Goal: Task Accomplishment & Management: Manage account settings

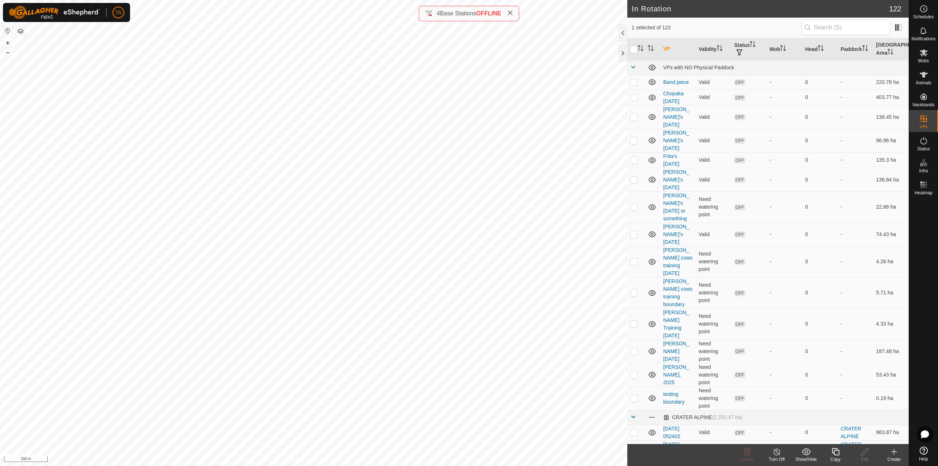
click at [835, 454] on icon at bounding box center [835, 451] width 7 height 7
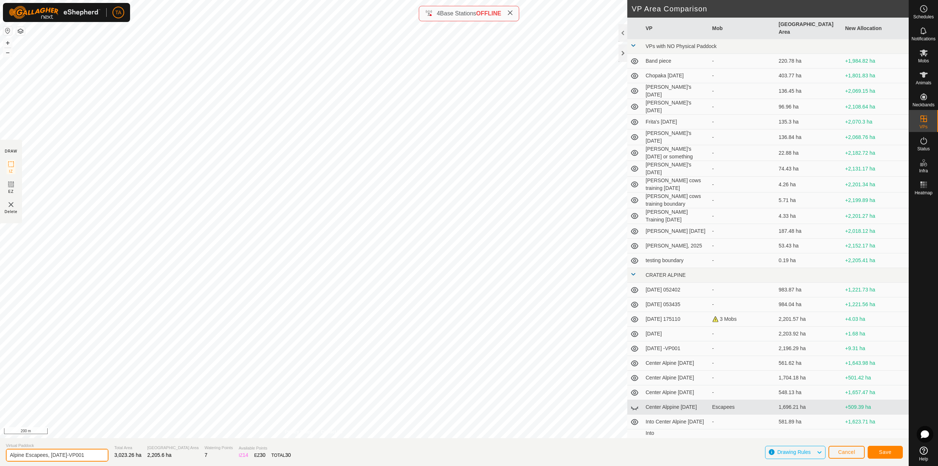
click at [98, 456] on input "Alpine Escapees, [DATE]-VP001" at bounding box center [57, 455] width 103 height 13
type input "Alpine Escapees, [DATE]"
click at [891, 455] on button "Save" at bounding box center [885, 452] width 35 height 13
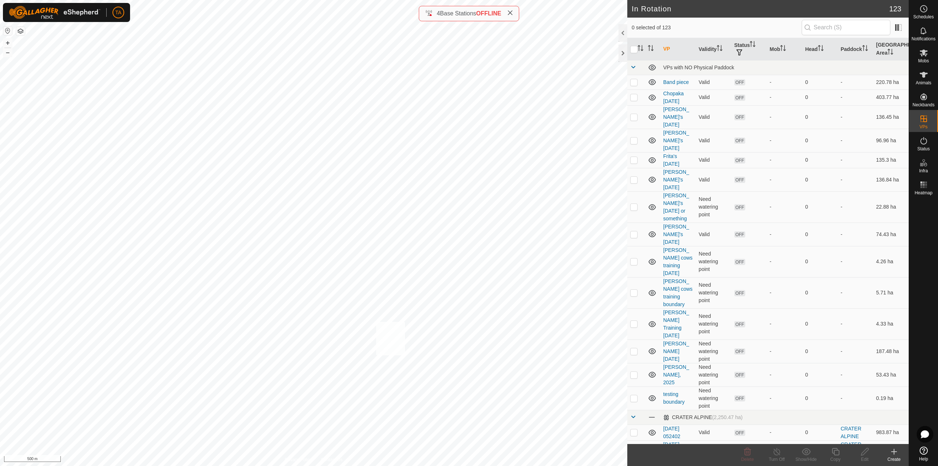
checkbox input "true"
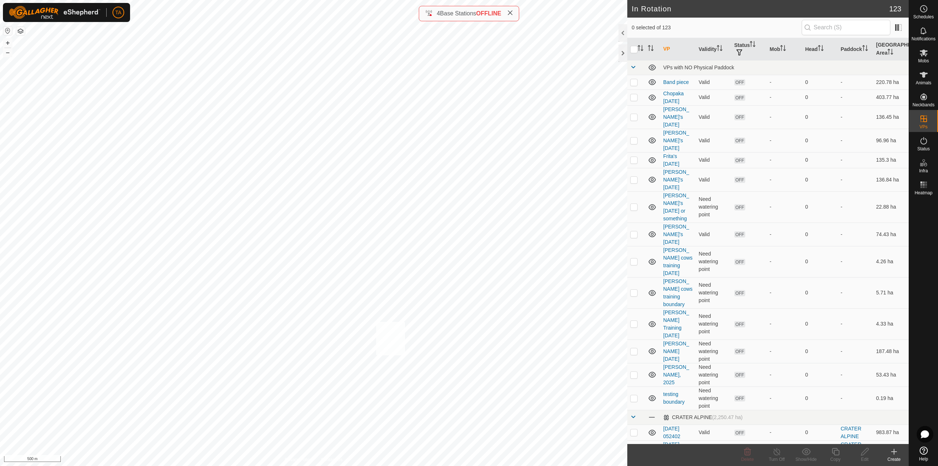
checkbox input "true"
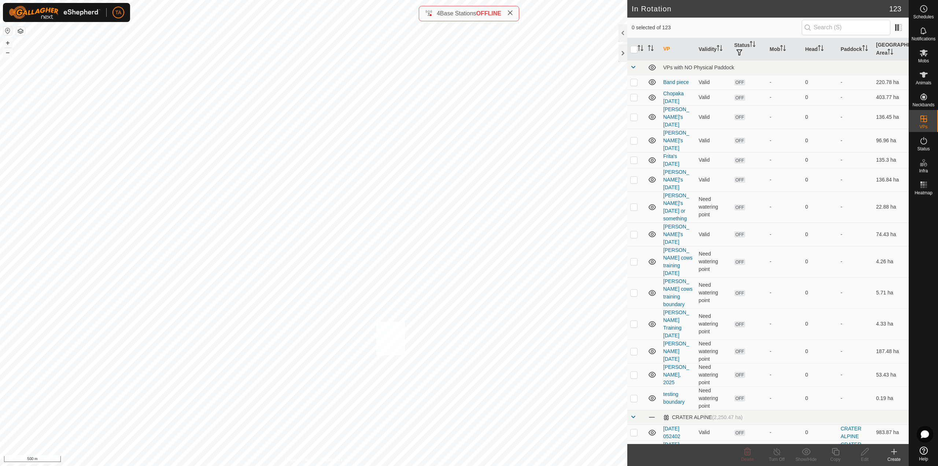
checkbox input "true"
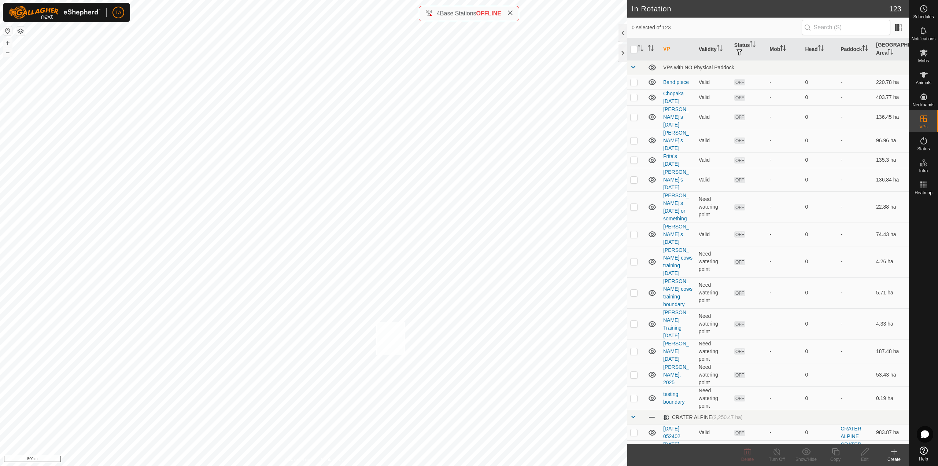
checkbox input "true"
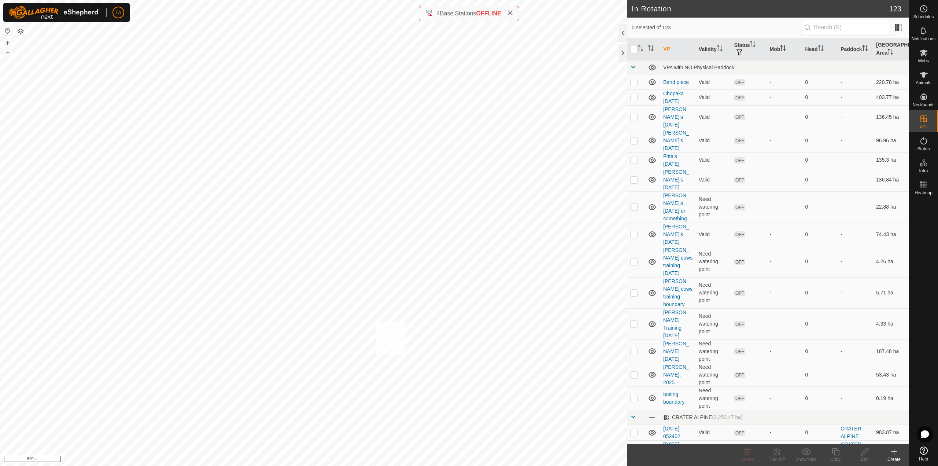
checkbox input "true"
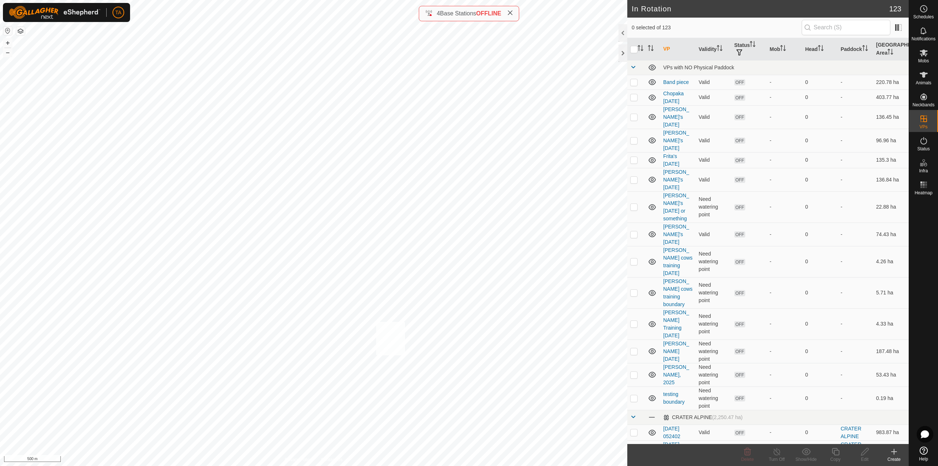
checkbox input "true"
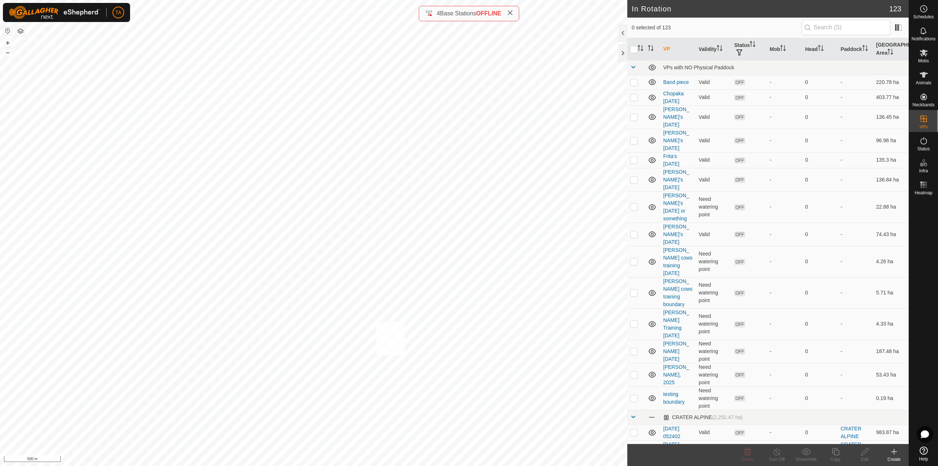
checkbox input "true"
checkbox input "false"
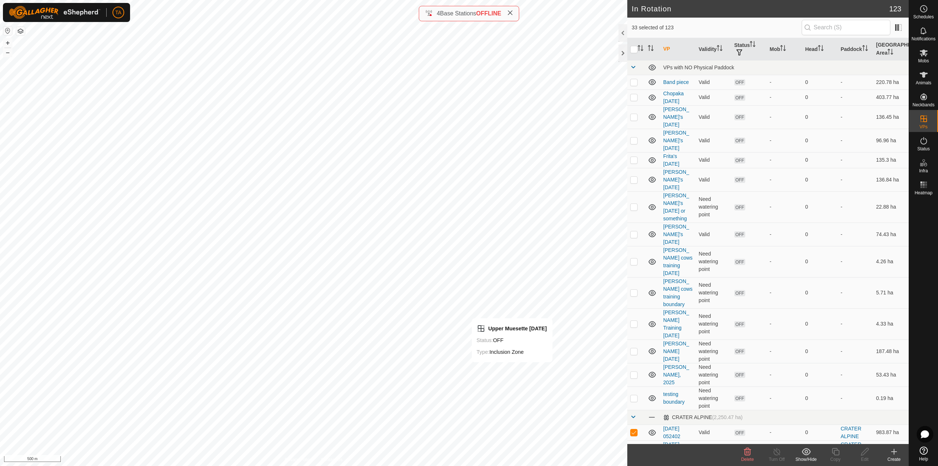
checkbox input "false"
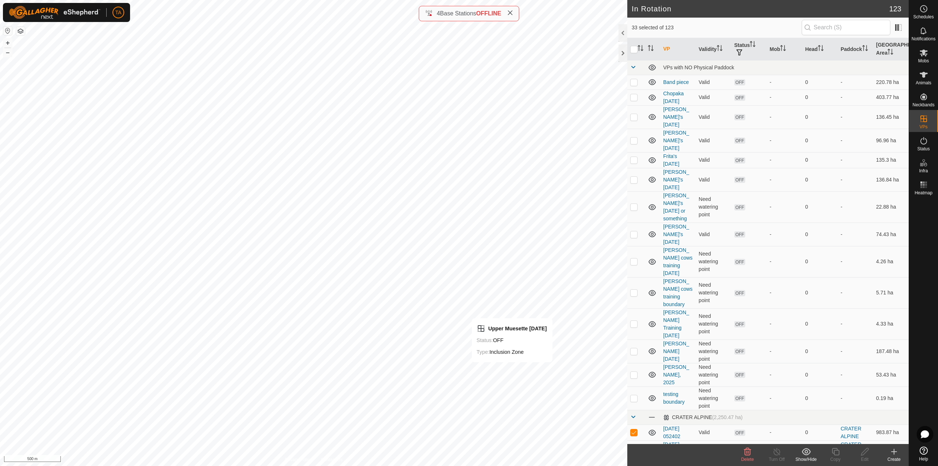
checkbox input "false"
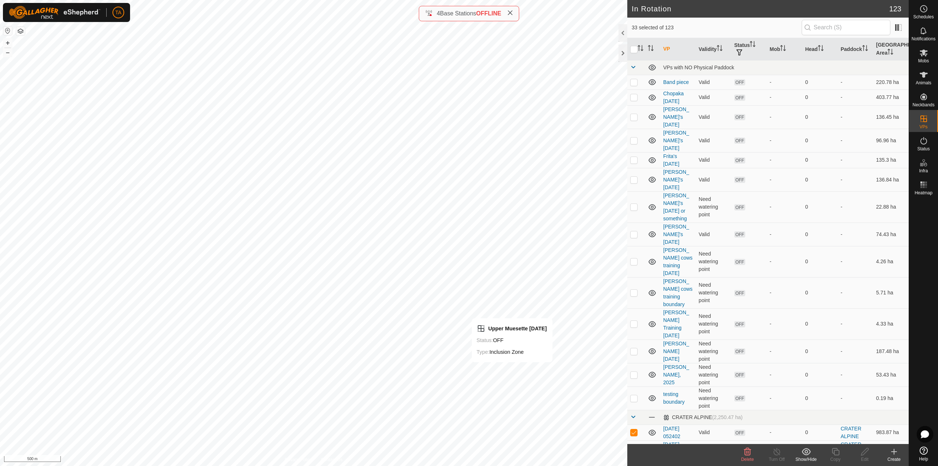
checkbox input "false"
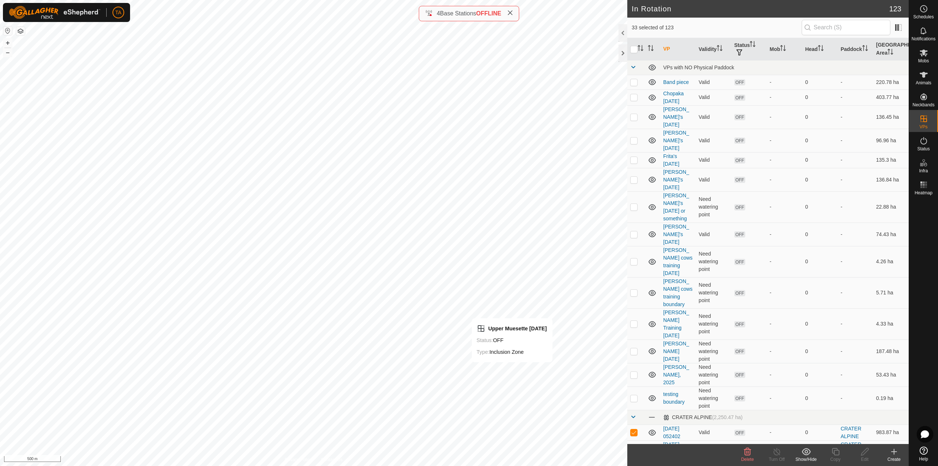
checkbox input "false"
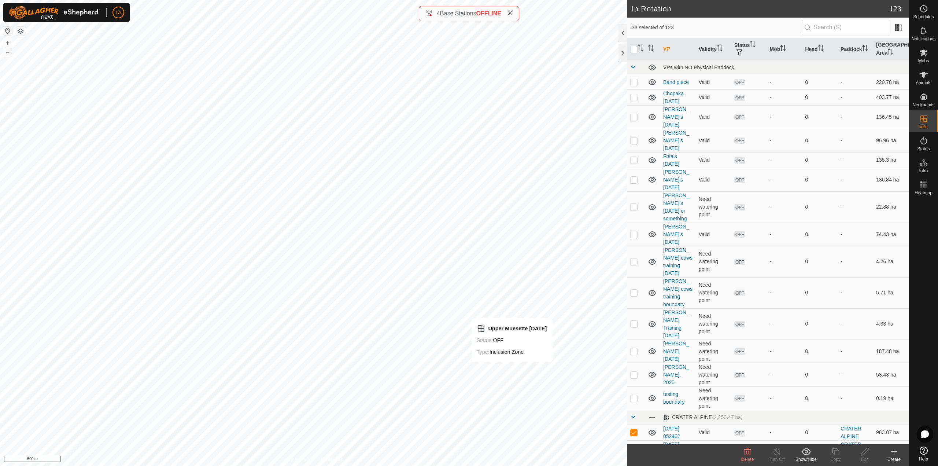
checkbox input "false"
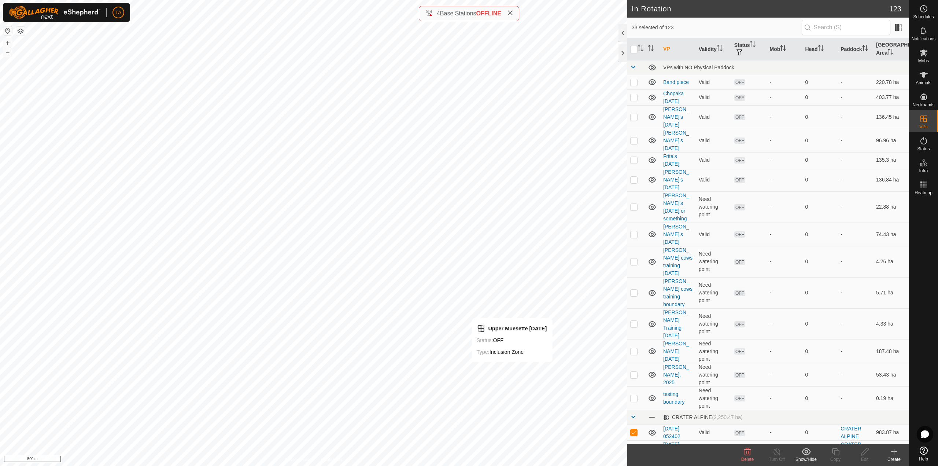
checkbox input "false"
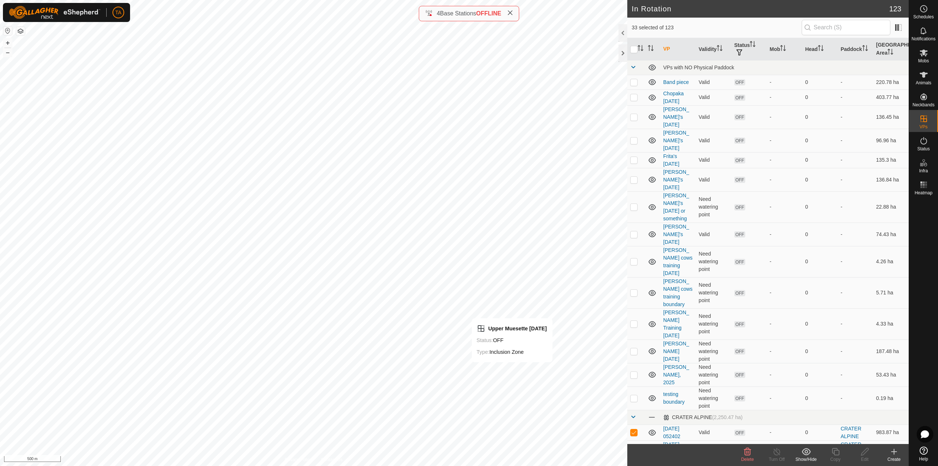
checkbox input "false"
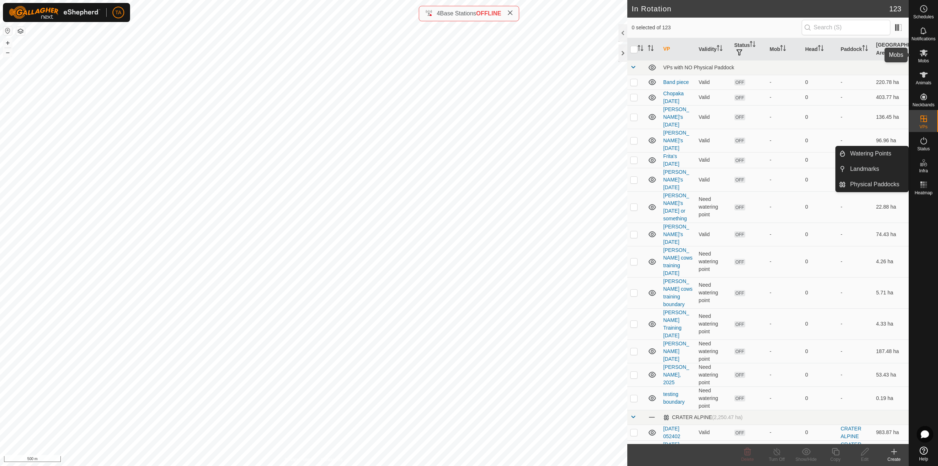
click at [923, 58] on es-mob-svg-icon at bounding box center [923, 53] width 13 height 12
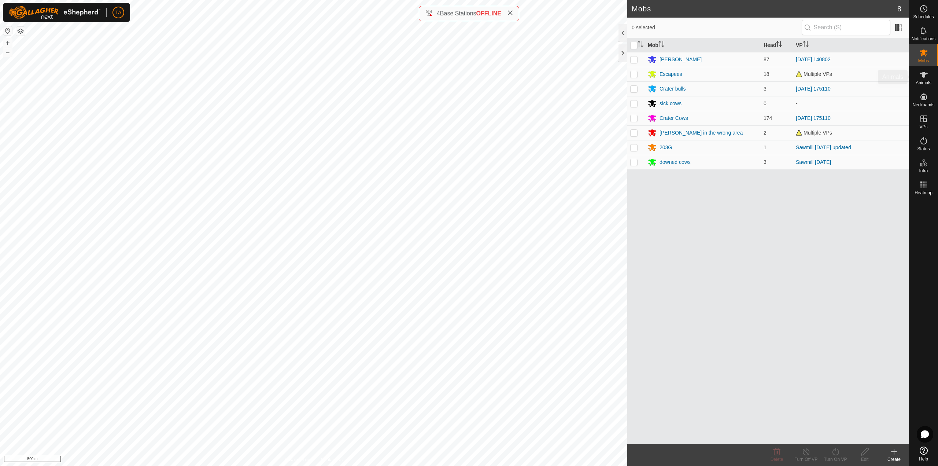
click at [922, 80] on es-animals-svg-icon at bounding box center [923, 75] width 13 height 12
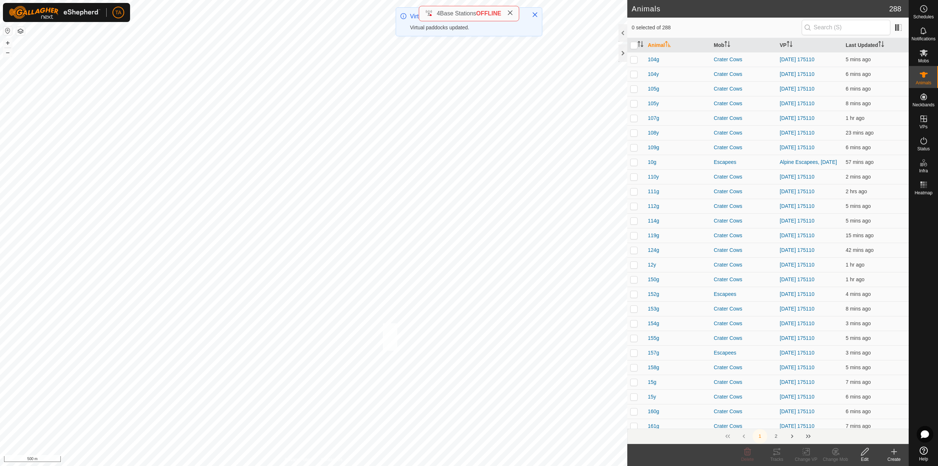
checkbox input "true"
click at [388, 324] on div "4y 3145496022 Escapees Alpine Escapees, [DATE] + – ⇧ i 500 m" at bounding box center [313, 233] width 627 height 466
click at [834, 456] on div "Change Mob" at bounding box center [835, 459] width 29 height 7
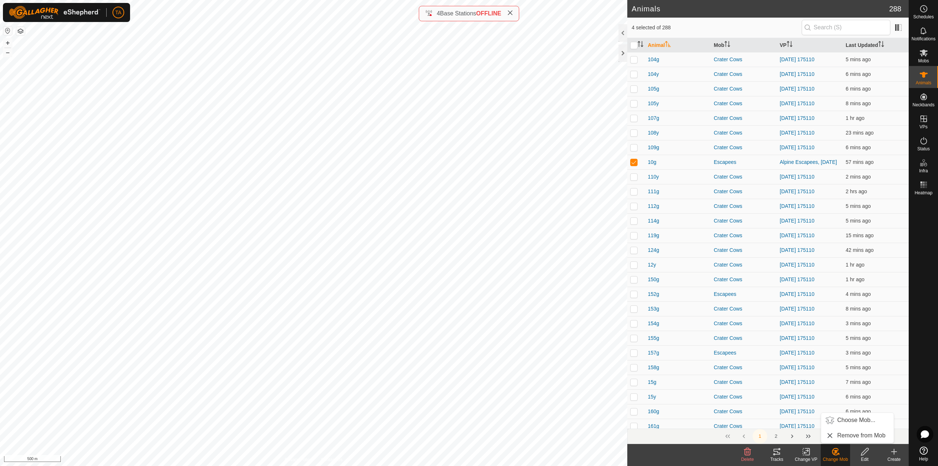
click at [810, 454] on icon at bounding box center [807, 451] width 3 height 7
click at [822, 417] on link "Choose VP..." at bounding box center [828, 420] width 73 height 15
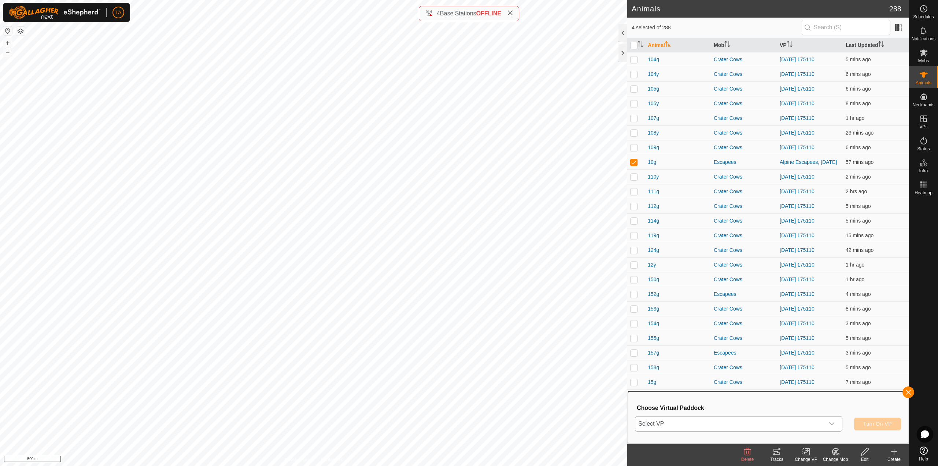
click at [808, 424] on span "Select VP" at bounding box center [729, 423] width 189 height 15
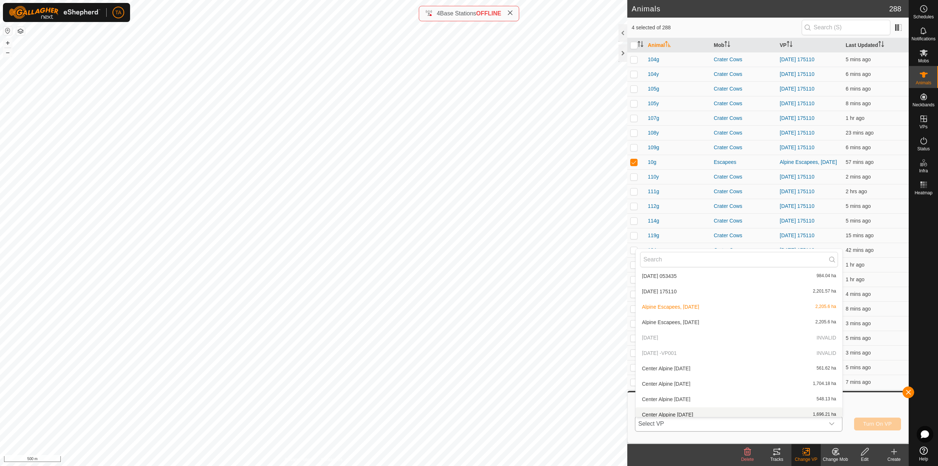
scroll to position [265, 0]
click at [725, 323] on li "Alpine Escapees, [DATE] 2,205.6 ha" at bounding box center [739, 323] width 207 height 15
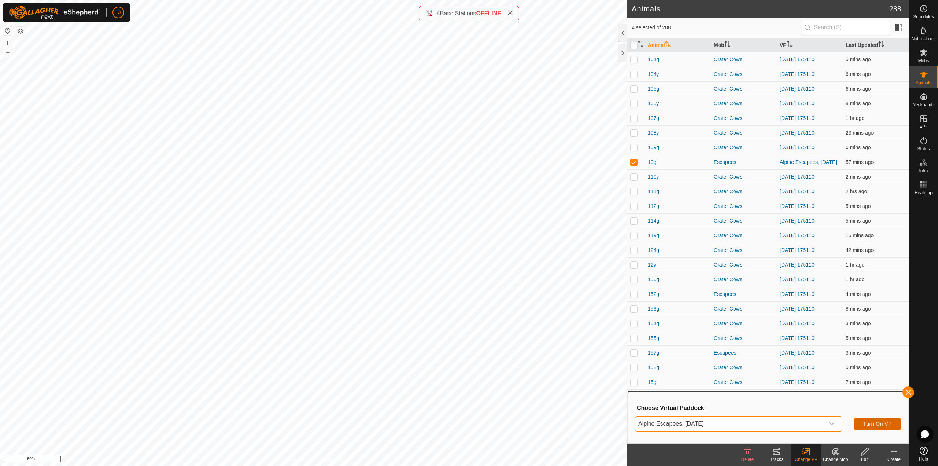
click at [870, 425] on span "Turn On VP" at bounding box center [877, 424] width 29 height 6
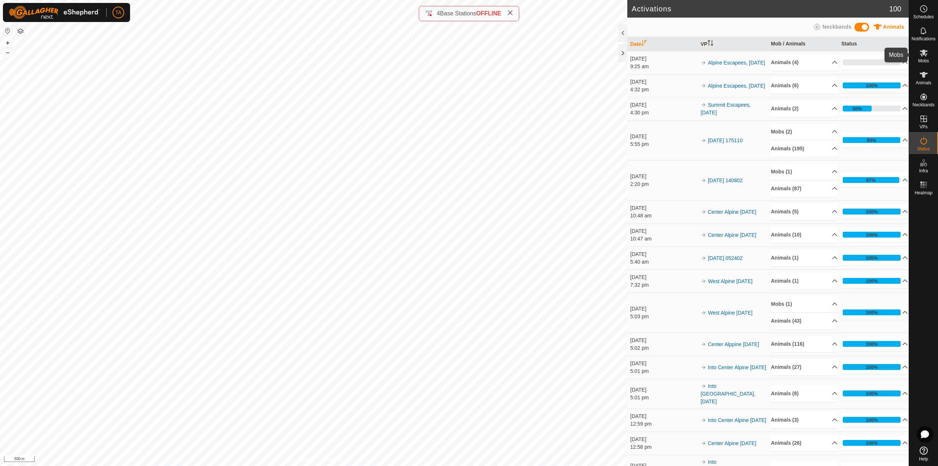
click at [933, 58] on div "Mobs" at bounding box center [923, 55] width 29 height 22
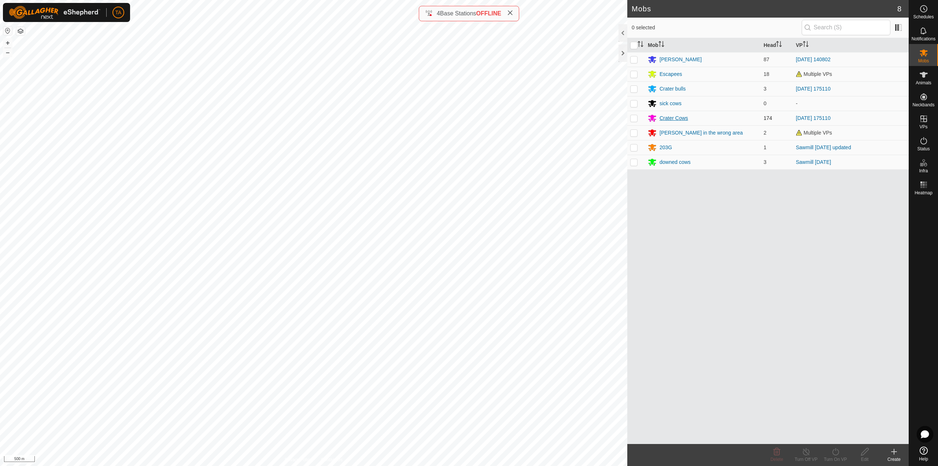
click at [672, 120] on div "Crater Cows" at bounding box center [674, 118] width 29 height 8
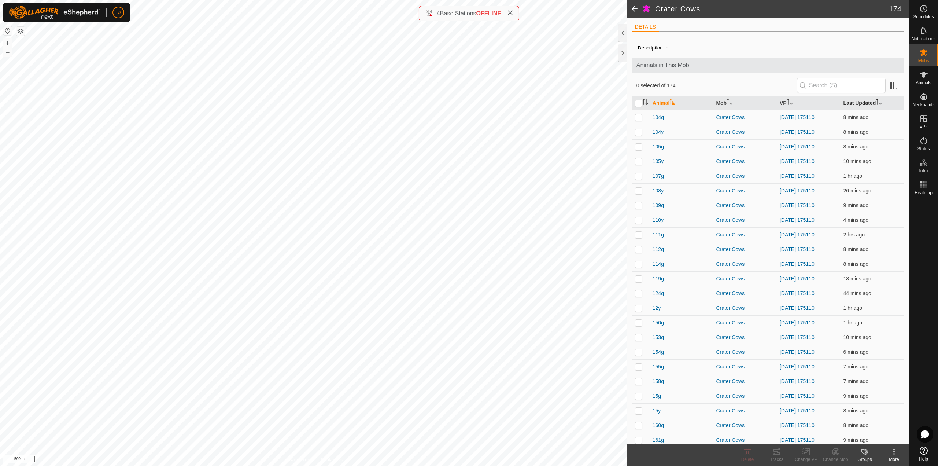
click at [876, 104] on icon "Activate to sort" at bounding box center [879, 102] width 6 height 6
click at [638, 116] on p-checkbox at bounding box center [638, 117] width 7 height 6
click at [638, 115] on p-checkbox at bounding box center [638, 117] width 7 height 6
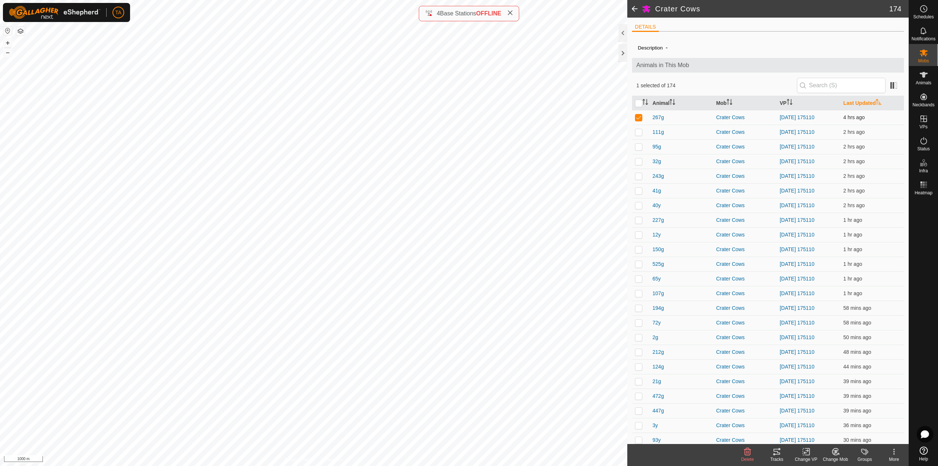
checkbox input "false"
click at [639, 131] on p-checkbox at bounding box center [638, 132] width 7 height 6
checkbox input "false"
click at [638, 12] on span at bounding box center [634, 9] width 15 height 18
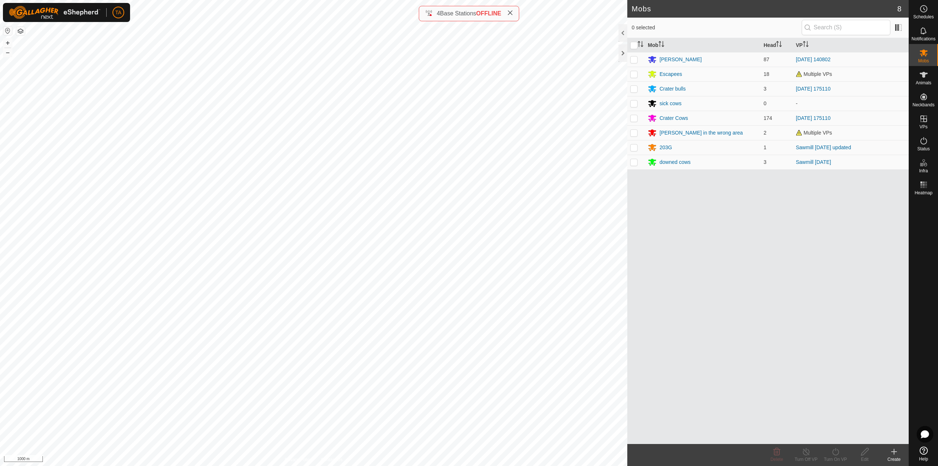
click at [19, 31] on button "button" at bounding box center [20, 31] width 9 height 9
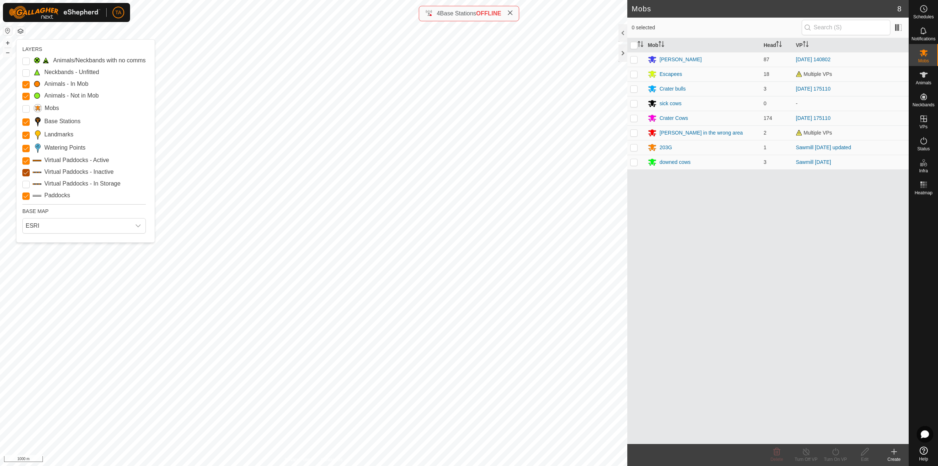
click at [26, 173] on Inactive "Virtual Paddocks - Inactive" at bounding box center [25, 172] width 7 height 7
click at [21, 33] on button "button" at bounding box center [20, 31] width 9 height 9
